Goal: Task Accomplishment & Management: Use online tool/utility

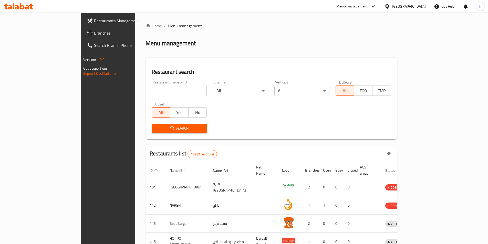
click at [389, 6] on icon at bounding box center [387, 6] width 4 height 4
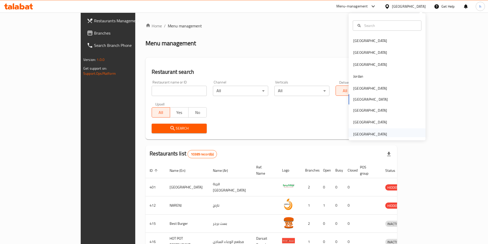
click at [382, 132] on div "[GEOGRAPHIC_DATA]" at bounding box center [370, 134] width 34 height 6
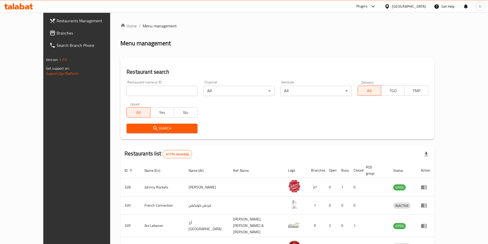
click at [57, 35] on span "Branches" at bounding box center [89, 33] width 64 height 6
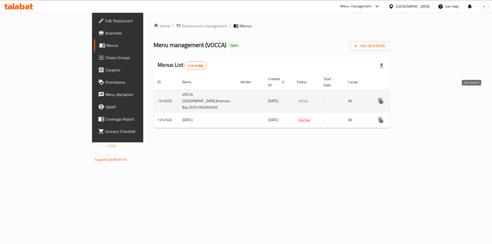
click at [421, 98] on icon "enhanced table" at bounding box center [417, 101] width 6 height 6
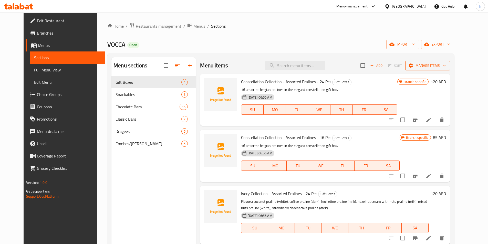
click at [446, 64] on span "Manage items" at bounding box center [427, 65] width 37 height 6
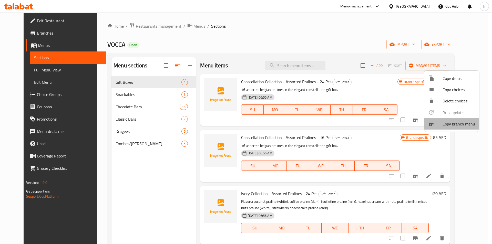
click at [452, 123] on span "Copy branch menu" at bounding box center [458, 124] width 33 height 6
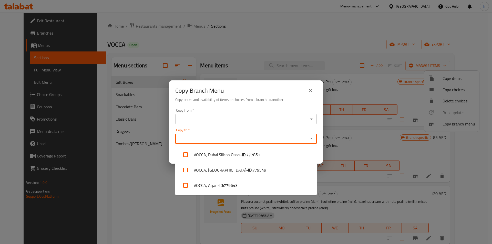
click at [224, 139] on input "Copy to   *" at bounding box center [242, 138] width 130 height 7
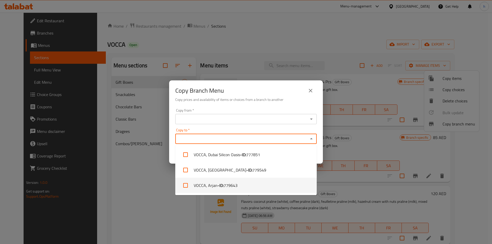
click at [238, 188] on li "[PERSON_NAME] - ID: 779643" at bounding box center [245, 185] width 141 height 15
checkbox input "true"
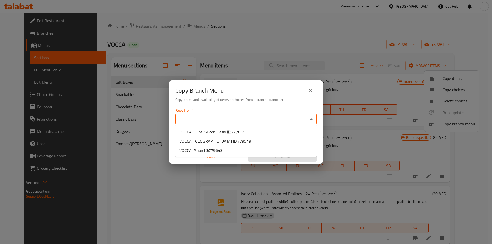
click at [245, 117] on input "Copy from   *" at bounding box center [242, 118] width 130 height 7
click at [256, 136] on li "VOCCA, Dubai Silicon Oasis ID: 777851" at bounding box center [245, 131] width 141 height 9
type input "VOCCA, Dubai Silicon Oasis"
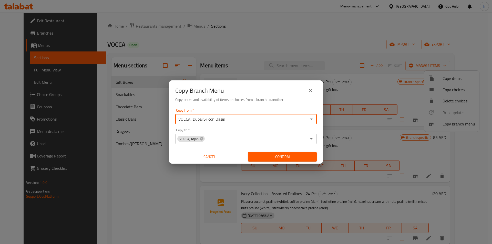
click at [275, 159] on span "Confirm" at bounding box center [282, 157] width 60 height 6
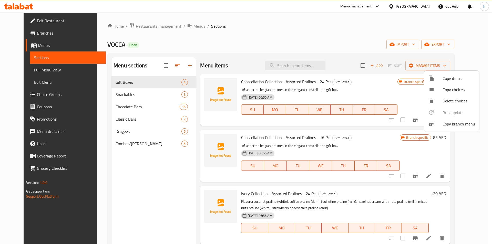
click at [35, 34] on div at bounding box center [246, 122] width 492 height 244
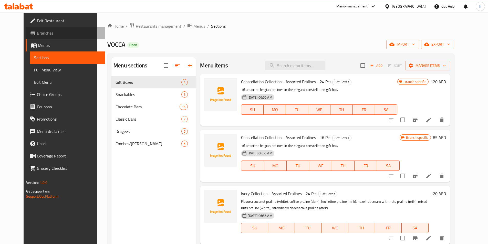
click at [37, 34] on span "Branches" at bounding box center [69, 33] width 64 height 6
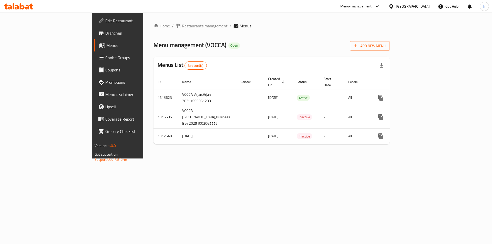
click at [105, 33] on span "Branches" at bounding box center [137, 33] width 65 height 6
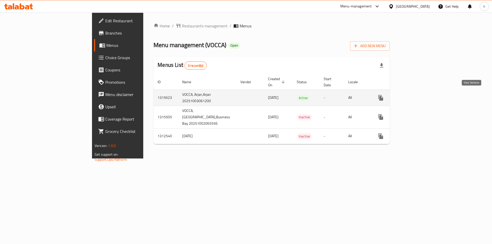
click at [421, 96] on icon "enhanced table" at bounding box center [417, 98] width 6 height 6
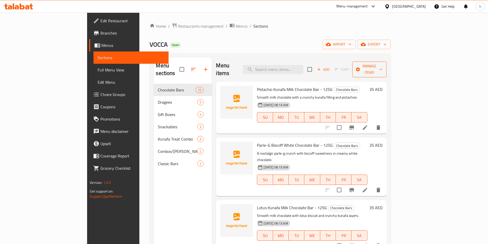
click at [382, 69] on span "Manage items" at bounding box center [369, 69] width 26 height 13
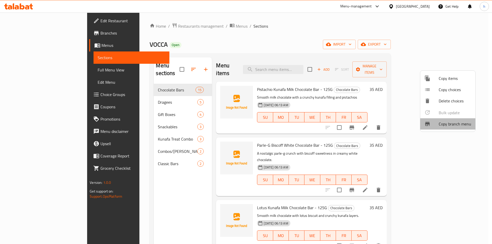
click at [449, 126] on span "Copy branch menu" at bounding box center [454, 124] width 33 height 6
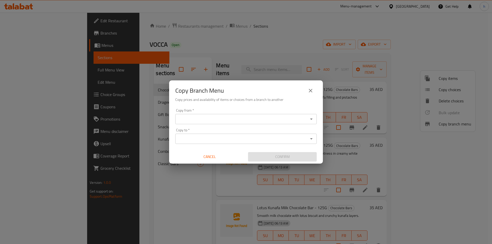
click at [235, 137] on input "Copy to   *" at bounding box center [242, 138] width 130 height 7
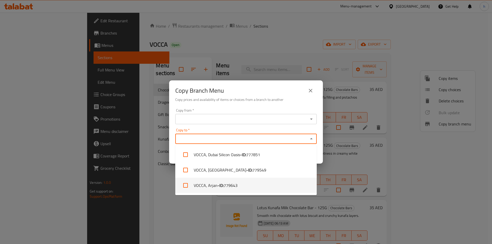
click at [236, 183] on span "779643" at bounding box center [231, 185] width 14 height 6
checkbox input "true"
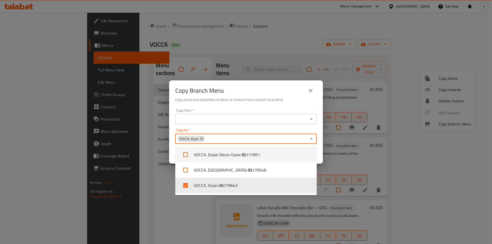
click at [240, 112] on div "Copy from   * Copy from *" at bounding box center [245, 117] width 141 height 16
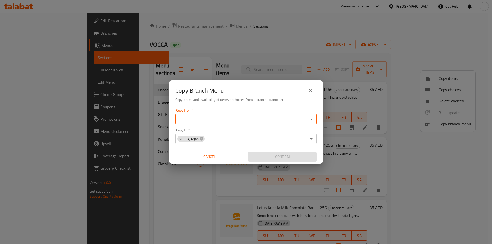
click at [241, 115] on div "Copy from *" at bounding box center [245, 119] width 141 height 10
click at [241, 118] on input "Copy from   *" at bounding box center [242, 118] width 130 height 7
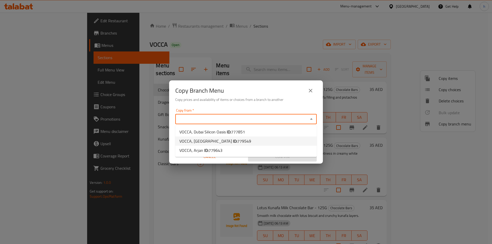
click at [241, 141] on li "VOCCA, Business Bay ID: 779549" at bounding box center [245, 140] width 141 height 9
type input "VOCCA, Business Bay"
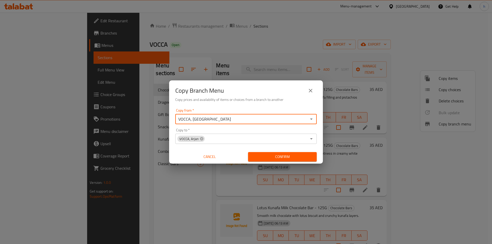
click at [263, 157] on span "Confirm" at bounding box center [282, 157] width 60 height 6
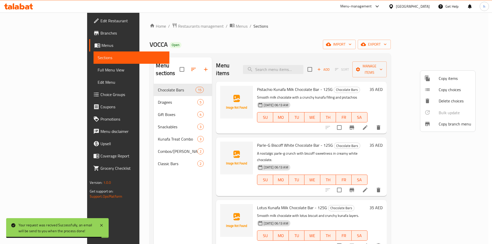
click at [44, 33] on div at bounding box center [246, 122] width 492 height 244
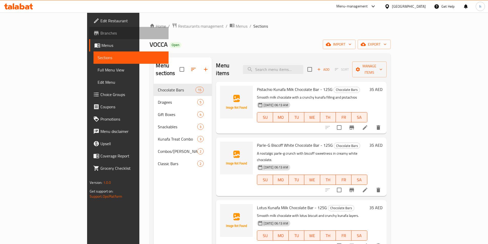
click at [89, 29] on link "Branches" at bounding box center [128, 33] width 79 height 12
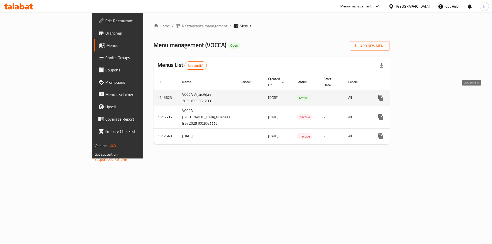
click at [421, 97] on icon "enhanced table" at bounding box center [417, 98] width 6 height 6
